Goal: Information Seeking & Learning: Learn about a topic

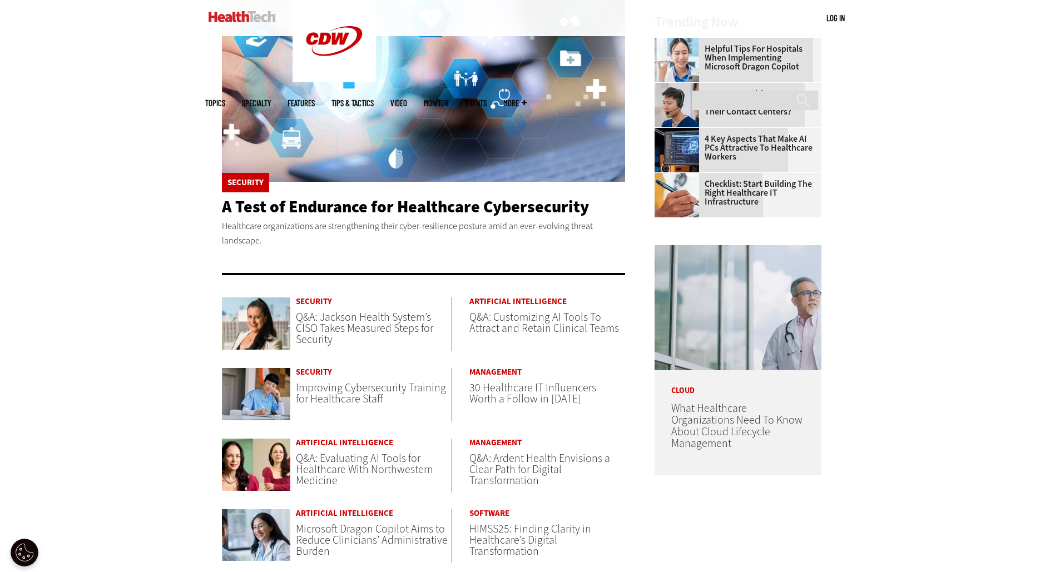
click at [530, 321] on span "Q&A: Customizing AI Tools To Attract and Retain Clinical Teams" at bounding box center [544, 323] width 150 height 26
